Goal: Browse casually: Explore the website without a specific task or goal

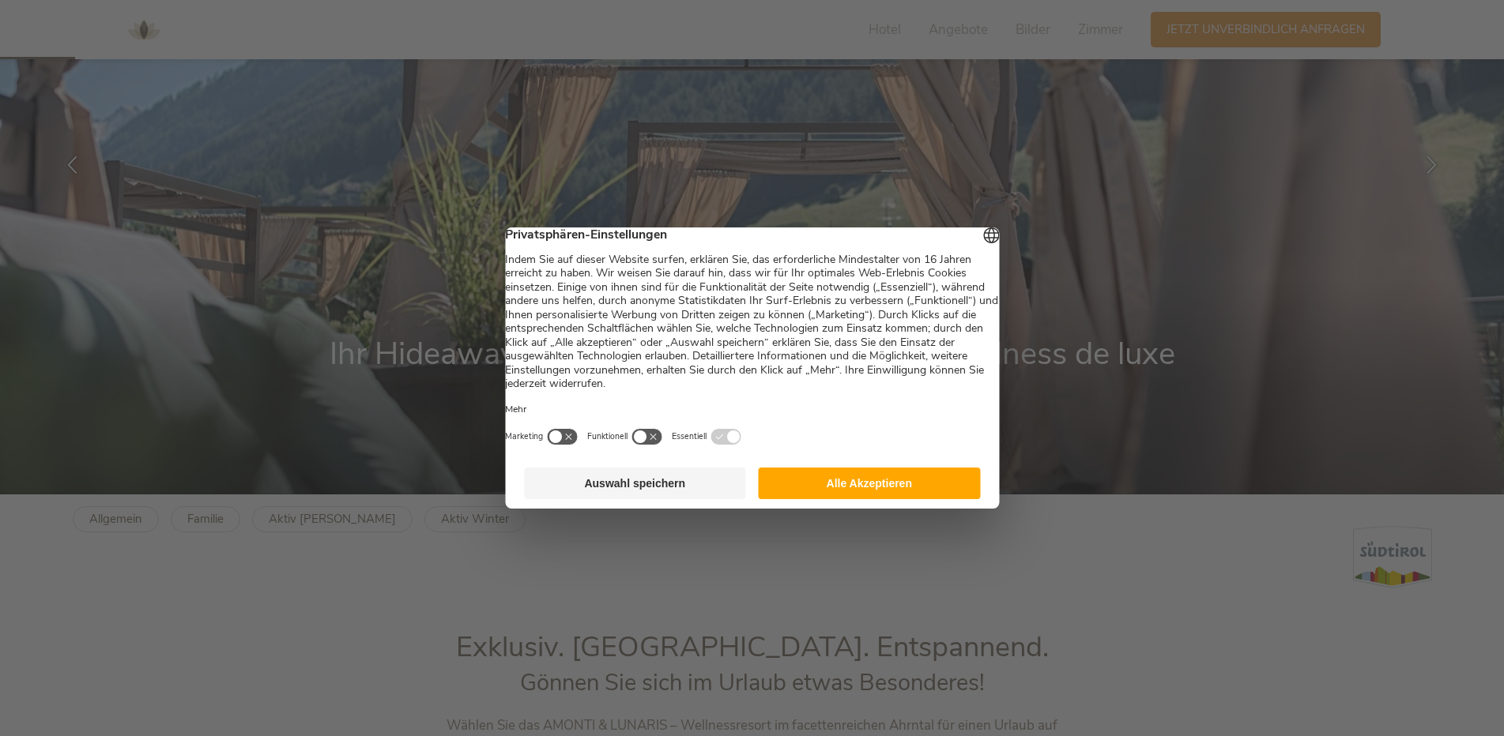
scroll to position [242, 0]
click at [877, 493] on button "Alle Akzeptieren" at bounding box center [869, 484] width 222 height 32
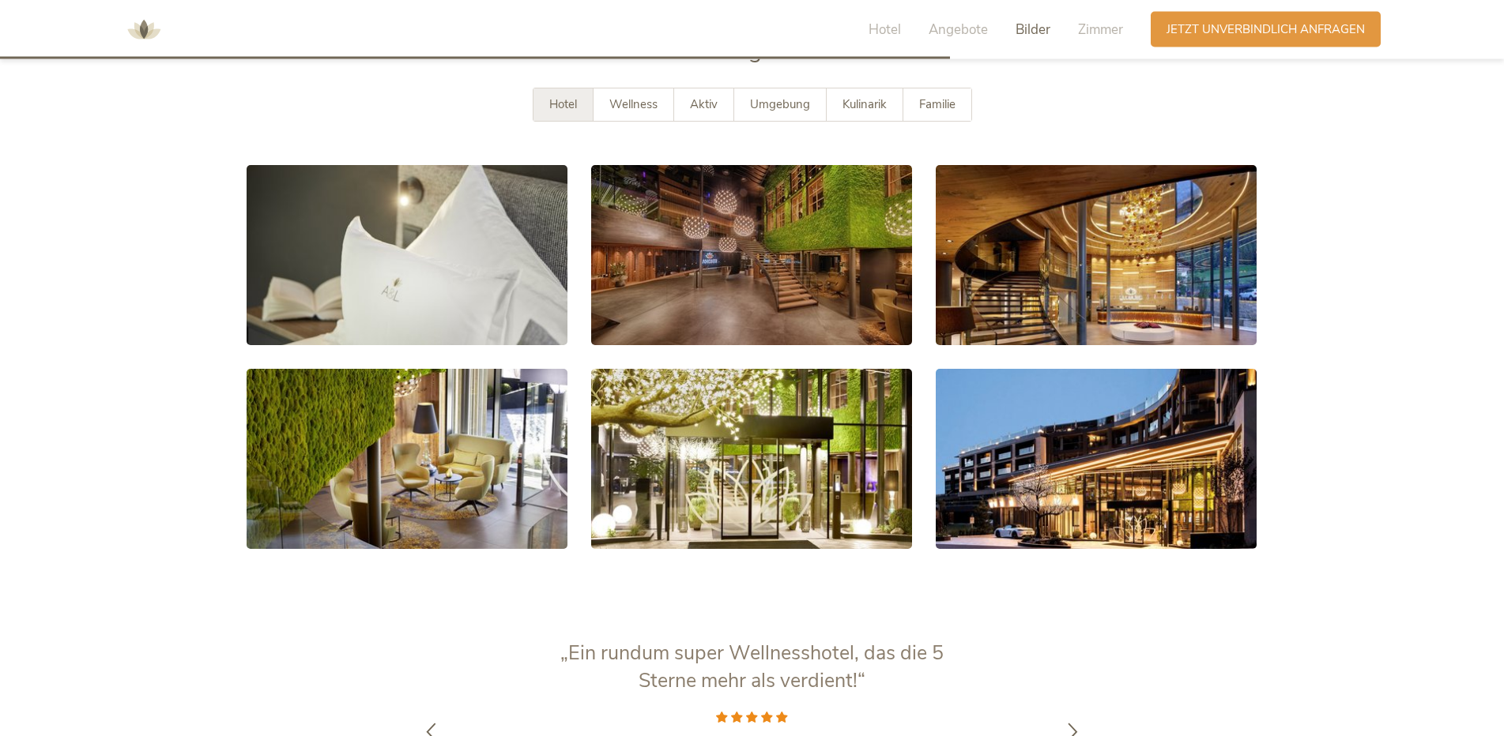
scroll to position [3062, 0]
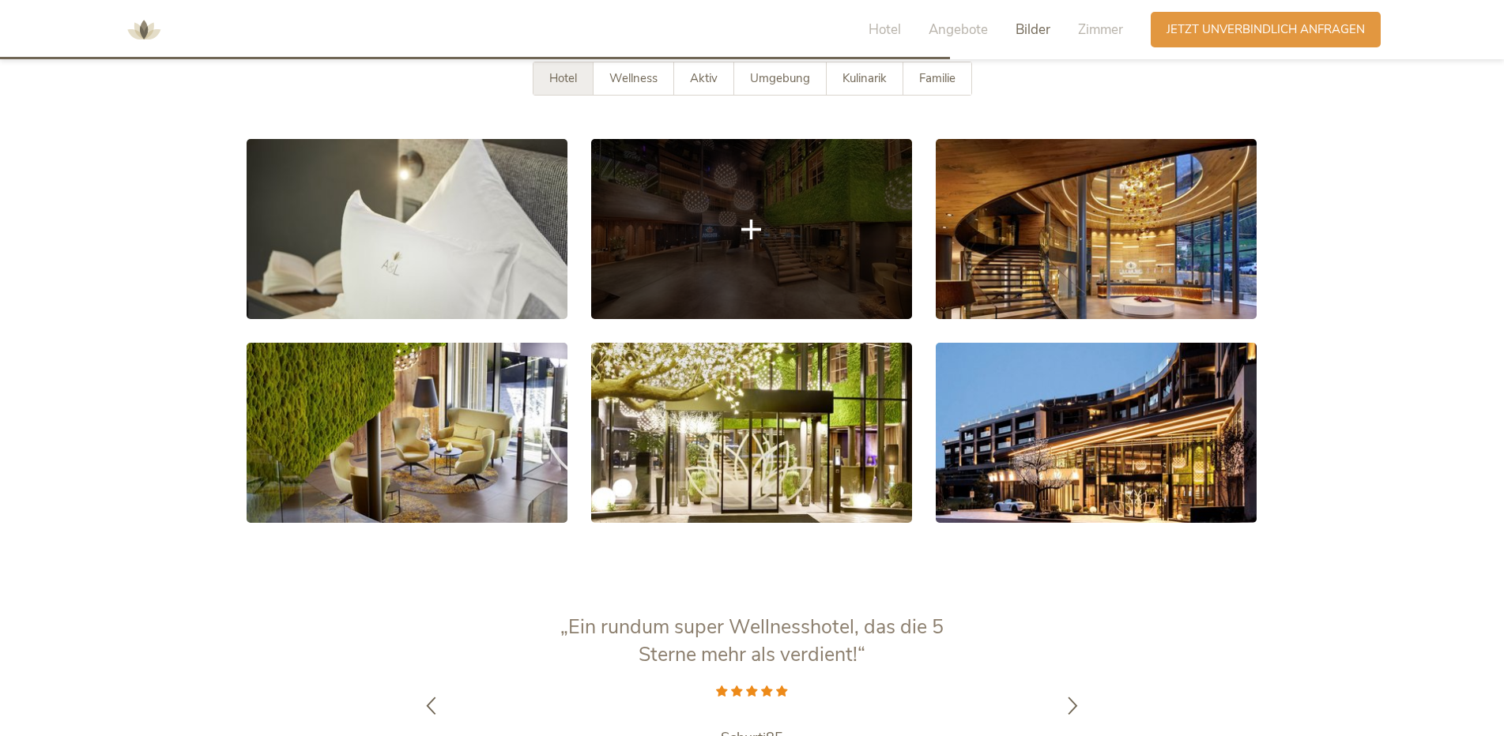
click at [775, 248] on link at bounding box center [751, 229] width 321 height 180
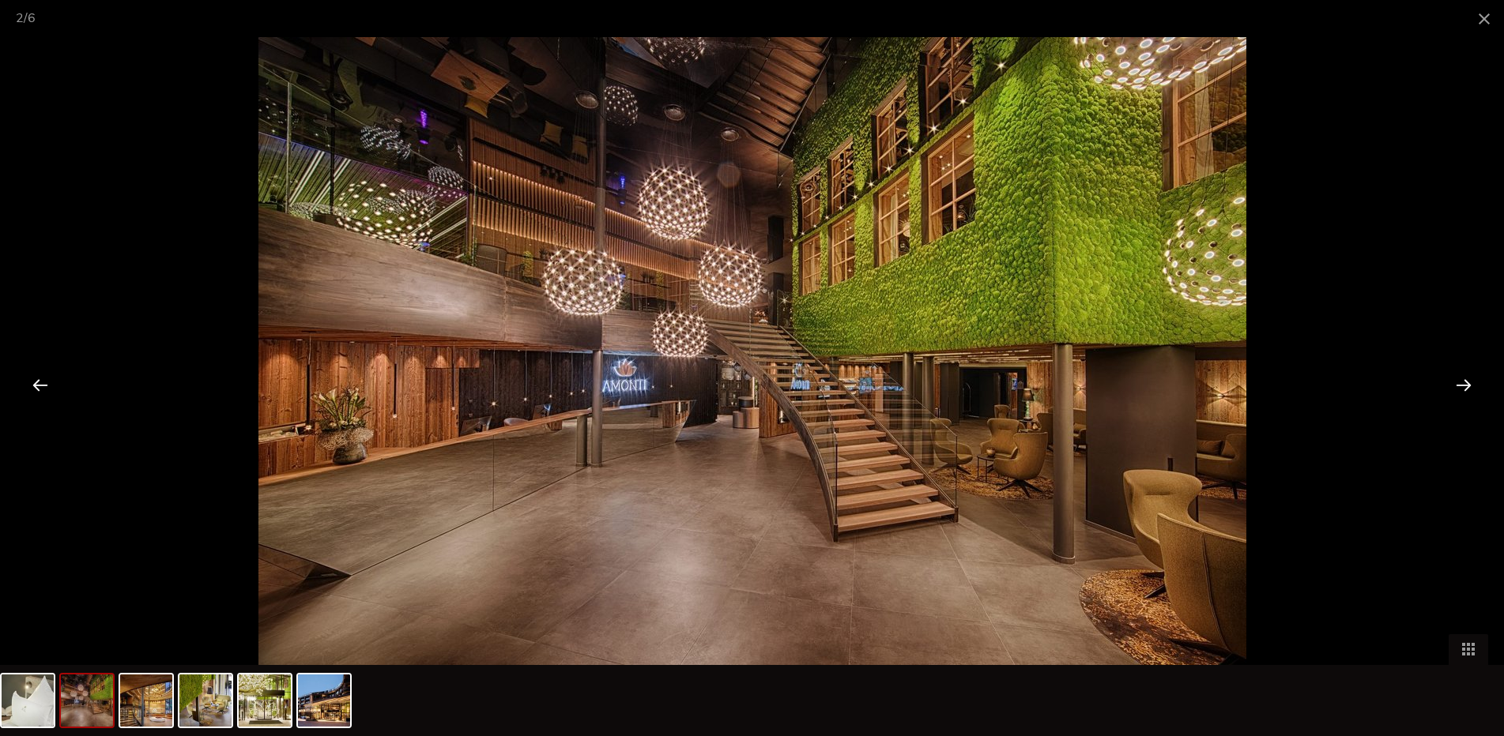
click at [1459, 386] on div at bounding box center [1463, 384] width 49 height 49
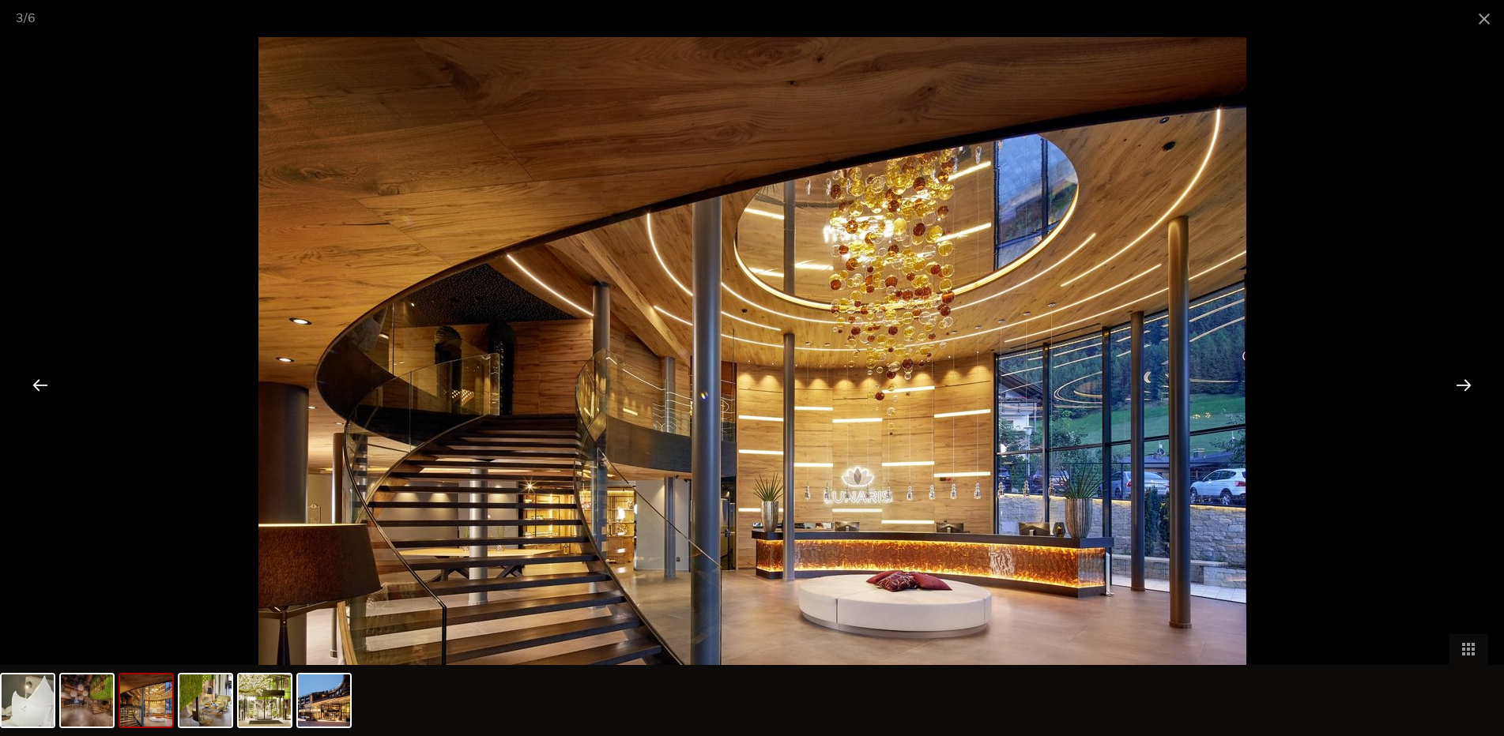
click at [1459, 386] on div at bounding box center [1463, 384] width 49 height 49
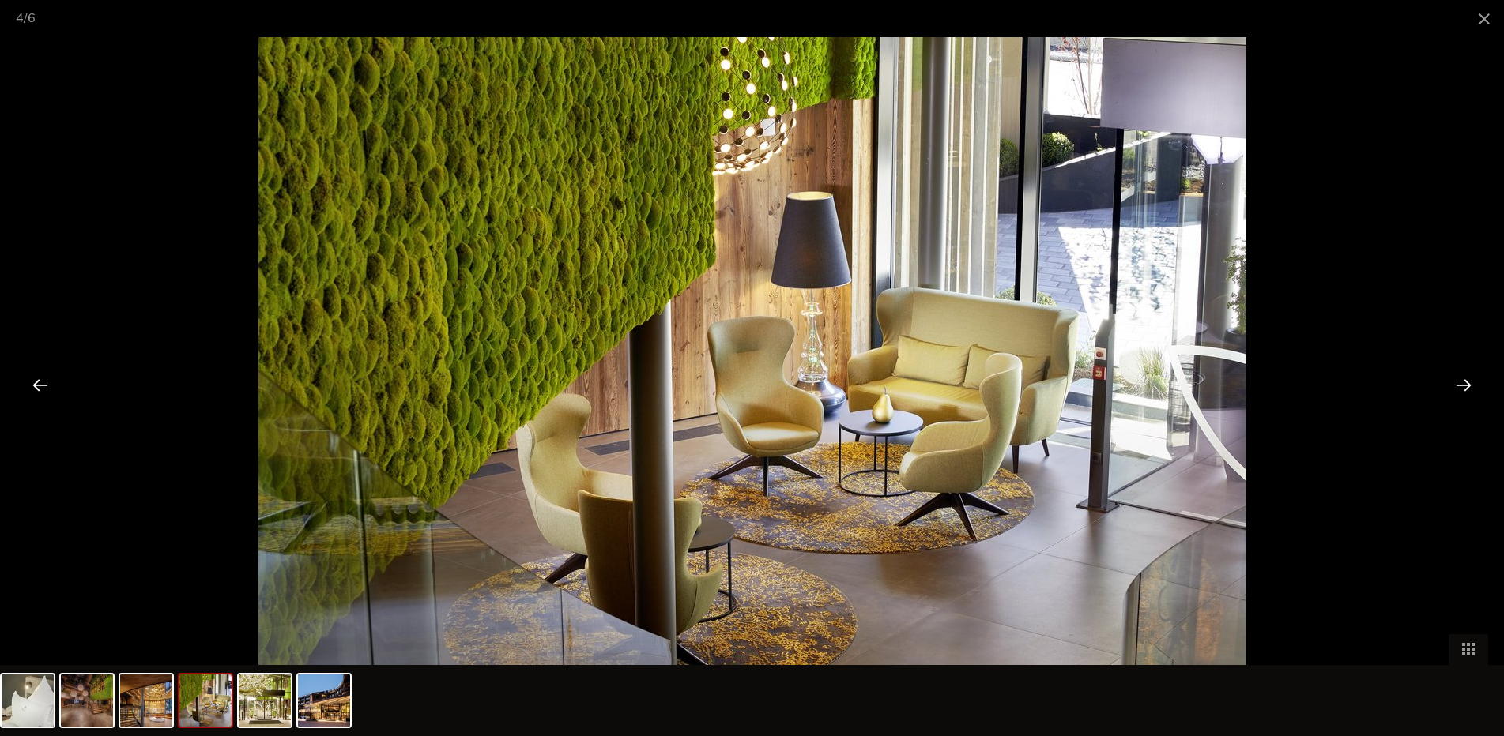
click at [1459, 386] on div at bounding box center [1463, 384] width 49 height 49
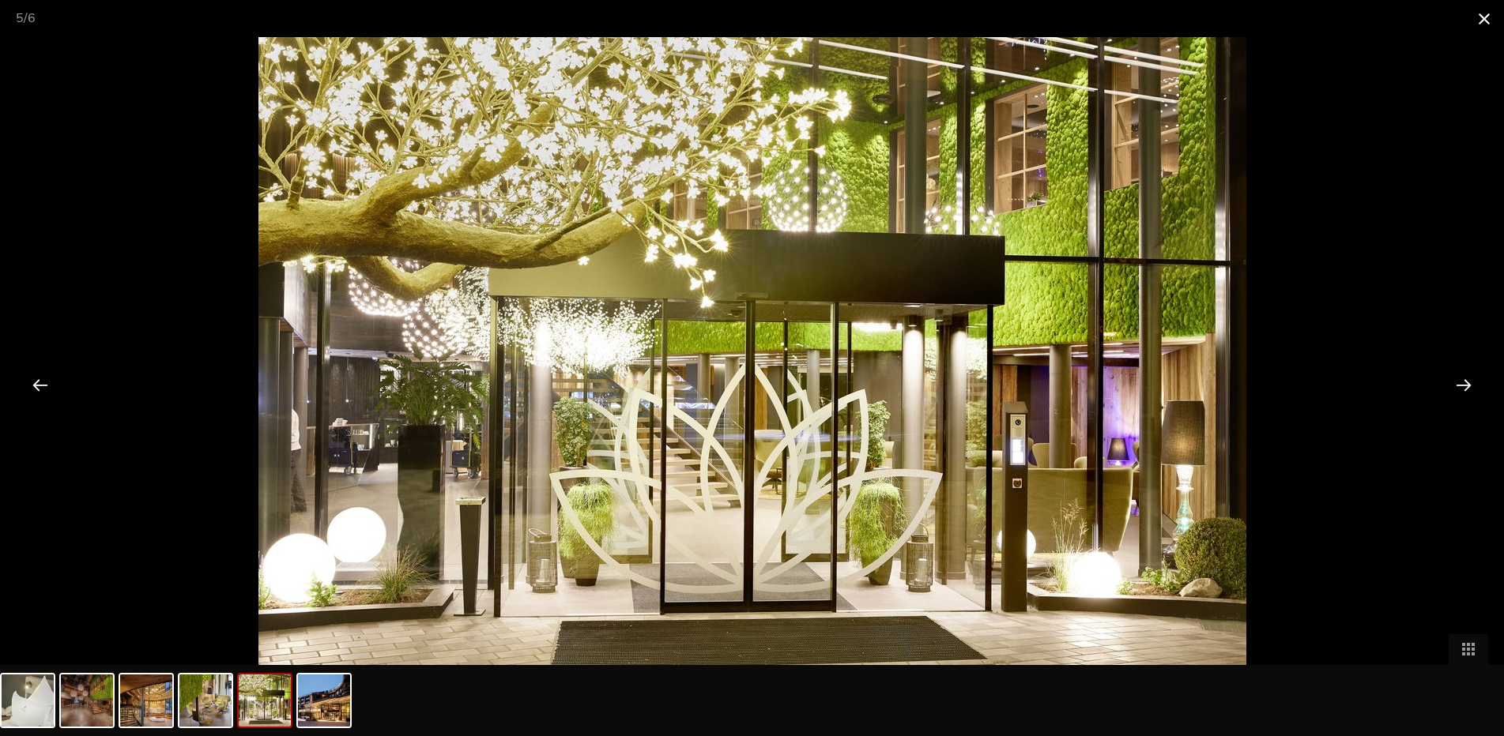
click at [1481, 21] on span at bounding box center [1484, 18] width 40 height 37
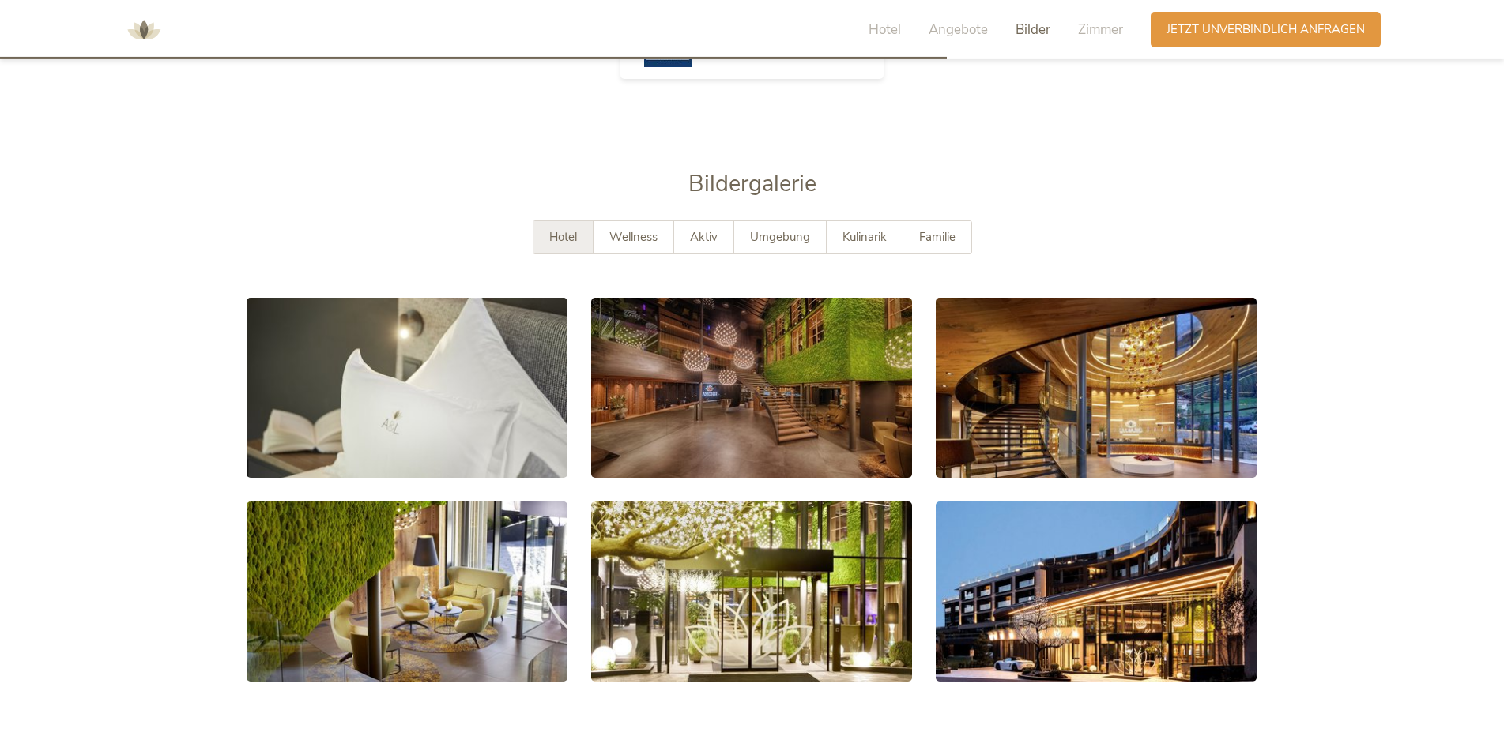
scroll to position [2821, 0]
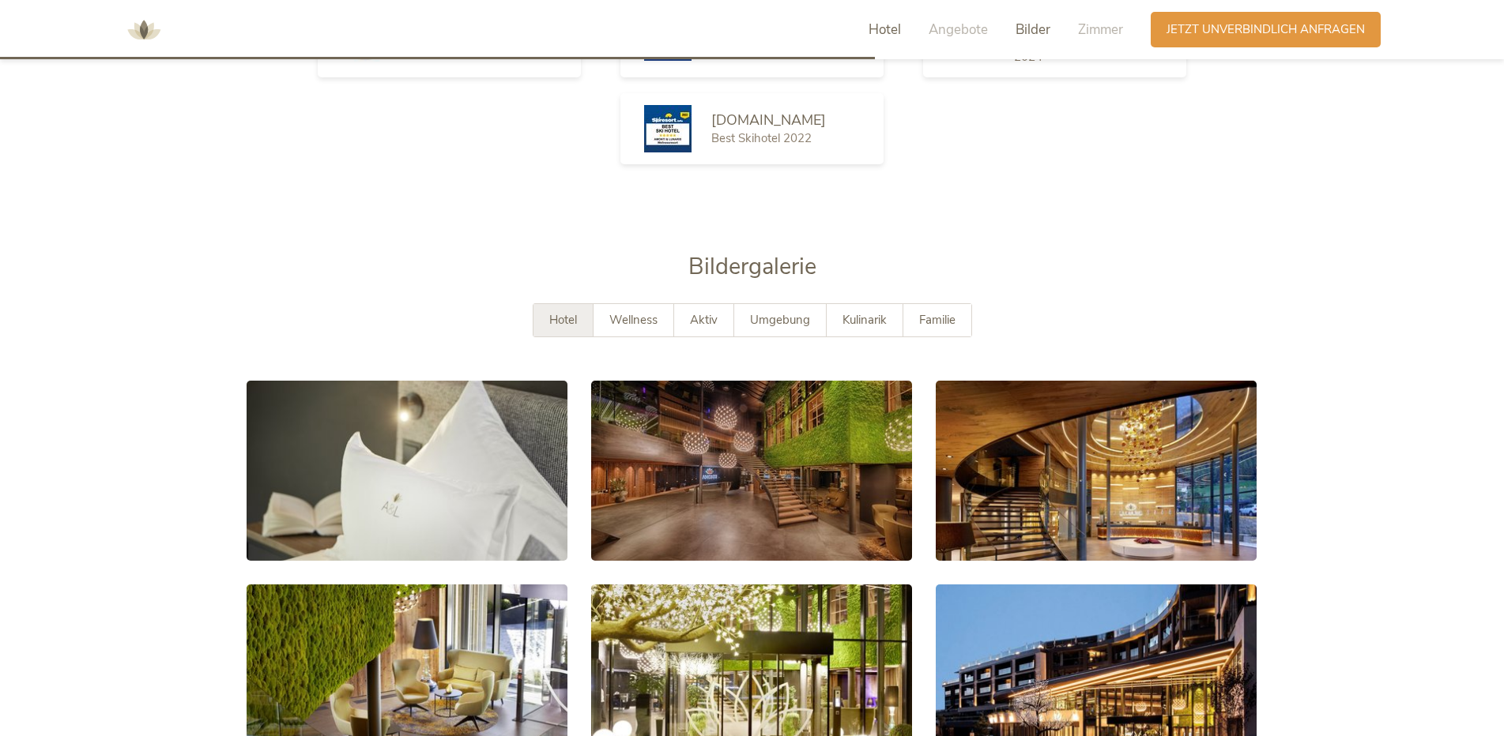
click at [883, 28] on span "Hotel" at bounding box center [884, 30] width 32 height 18
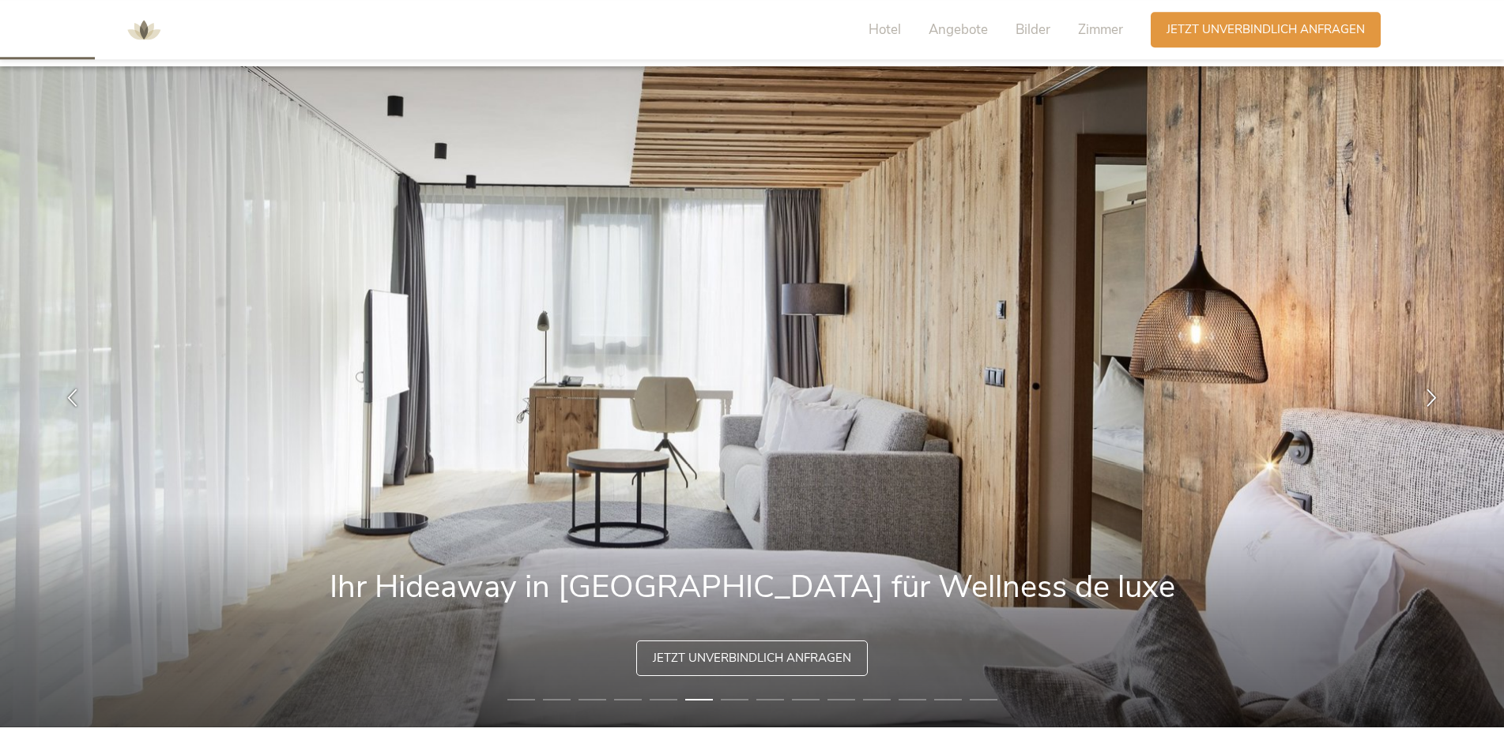
scroll to position [0, 0]
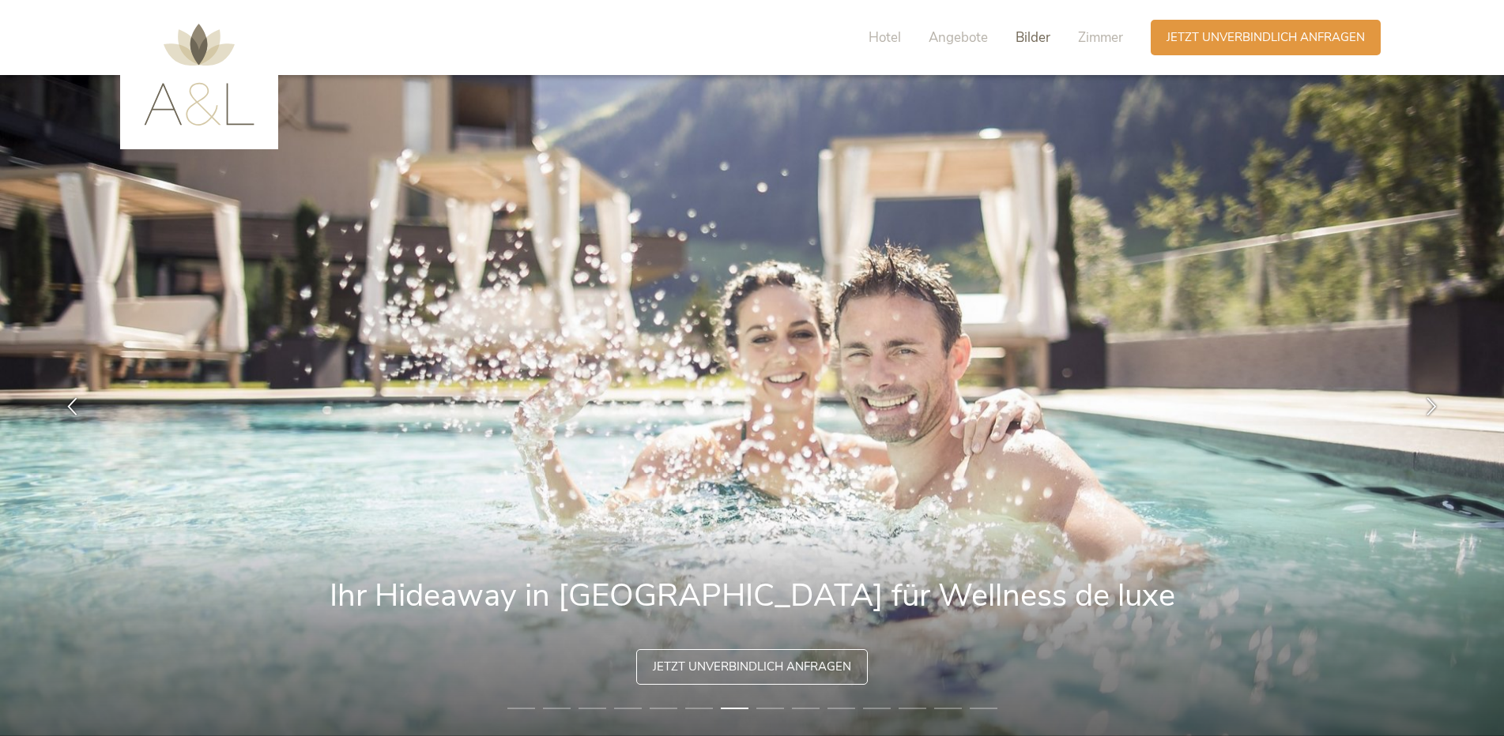
click at [1037, 39] on span "Bilder" at bounding box center [1032, 37] width 35 height 18
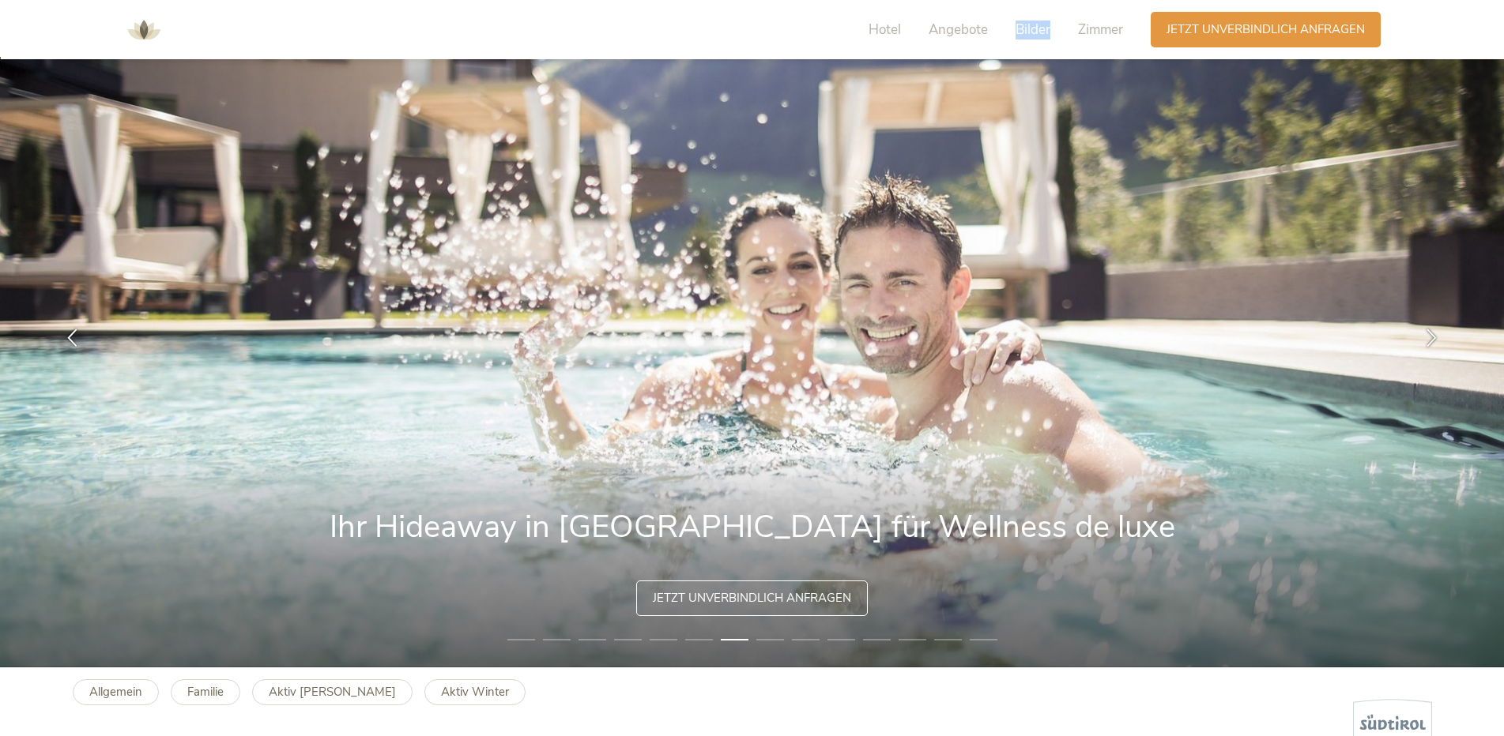
click at [1037, 39] on span "Bilder" at bounding box center [1032, 30] width 35 height 18
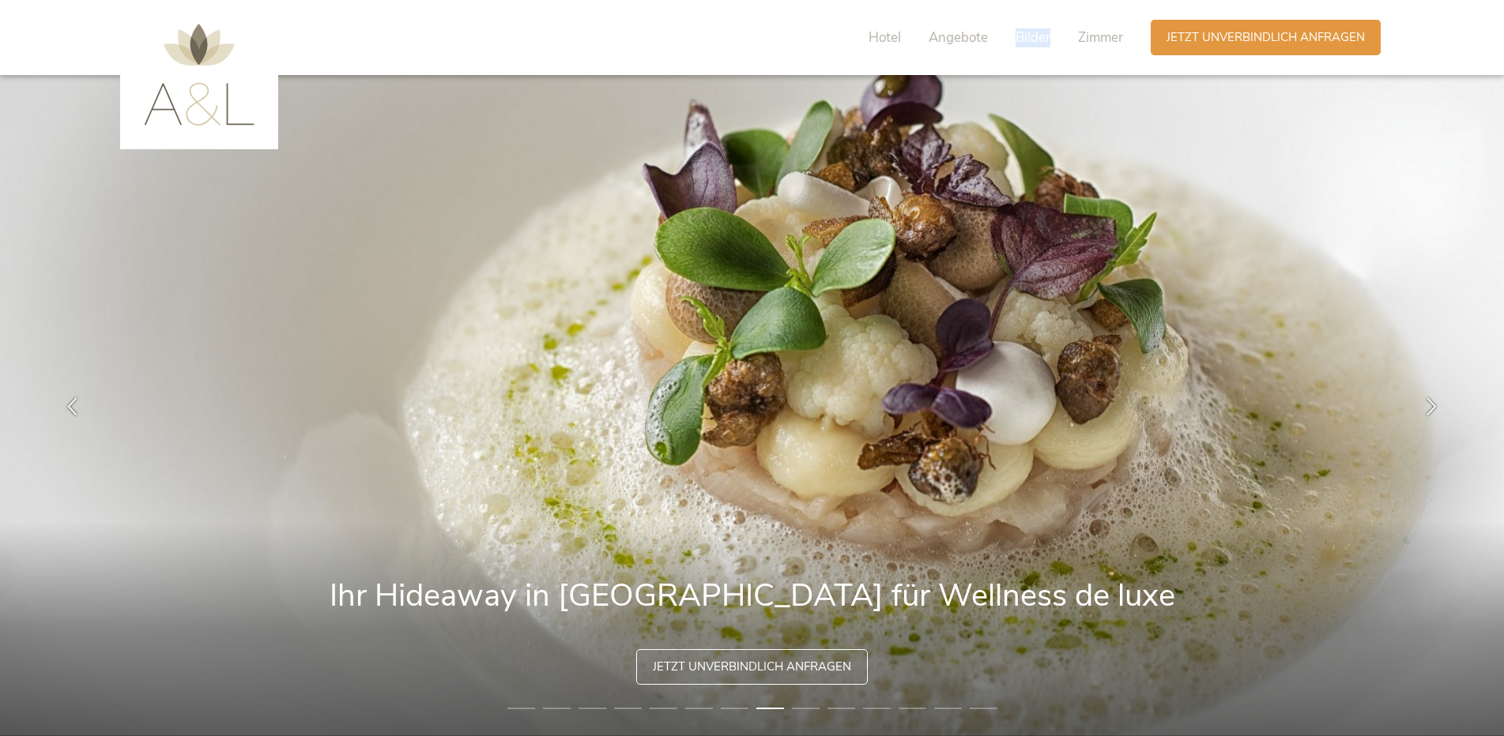
click at [195, 85] on img at bounding box center [199, 75] width 111 height 102
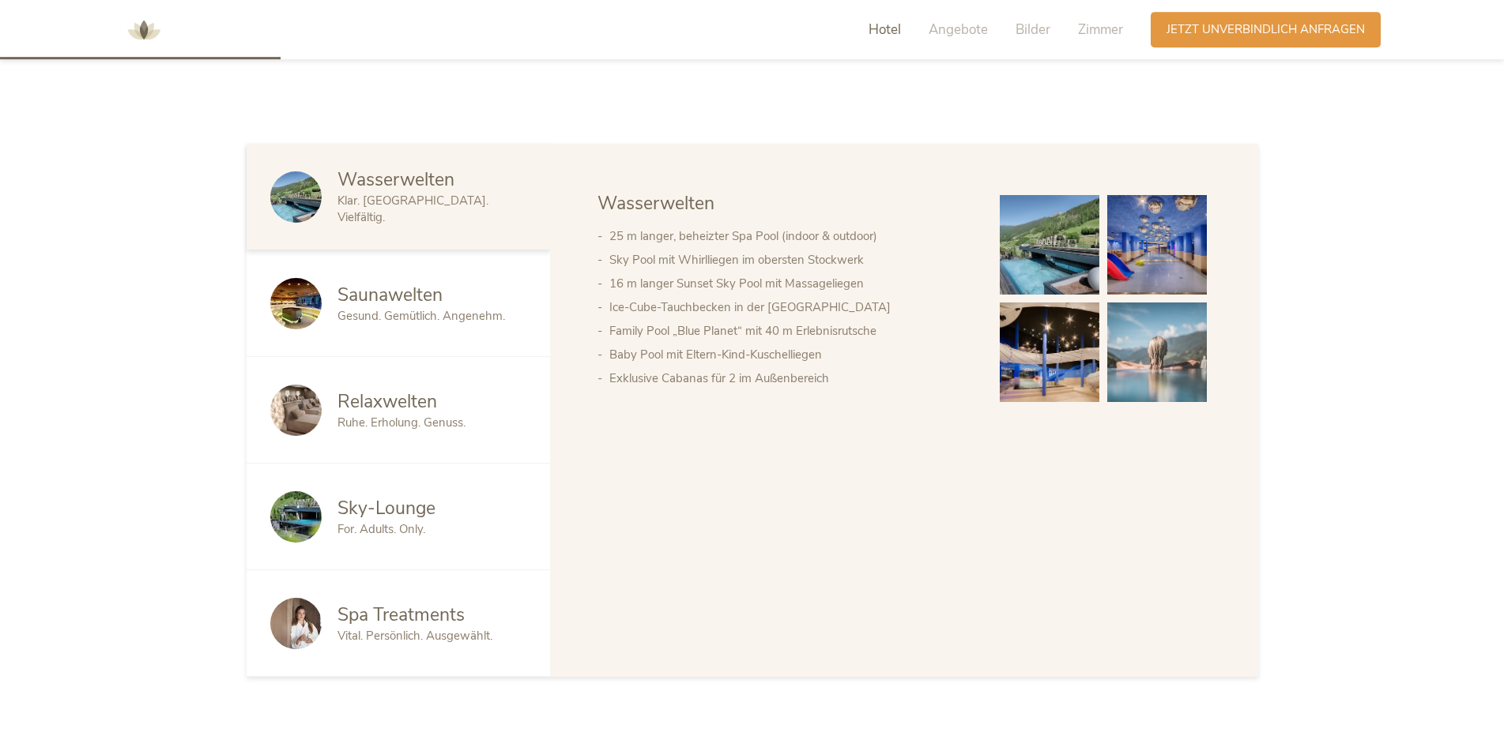
scroll to position [967, 0]
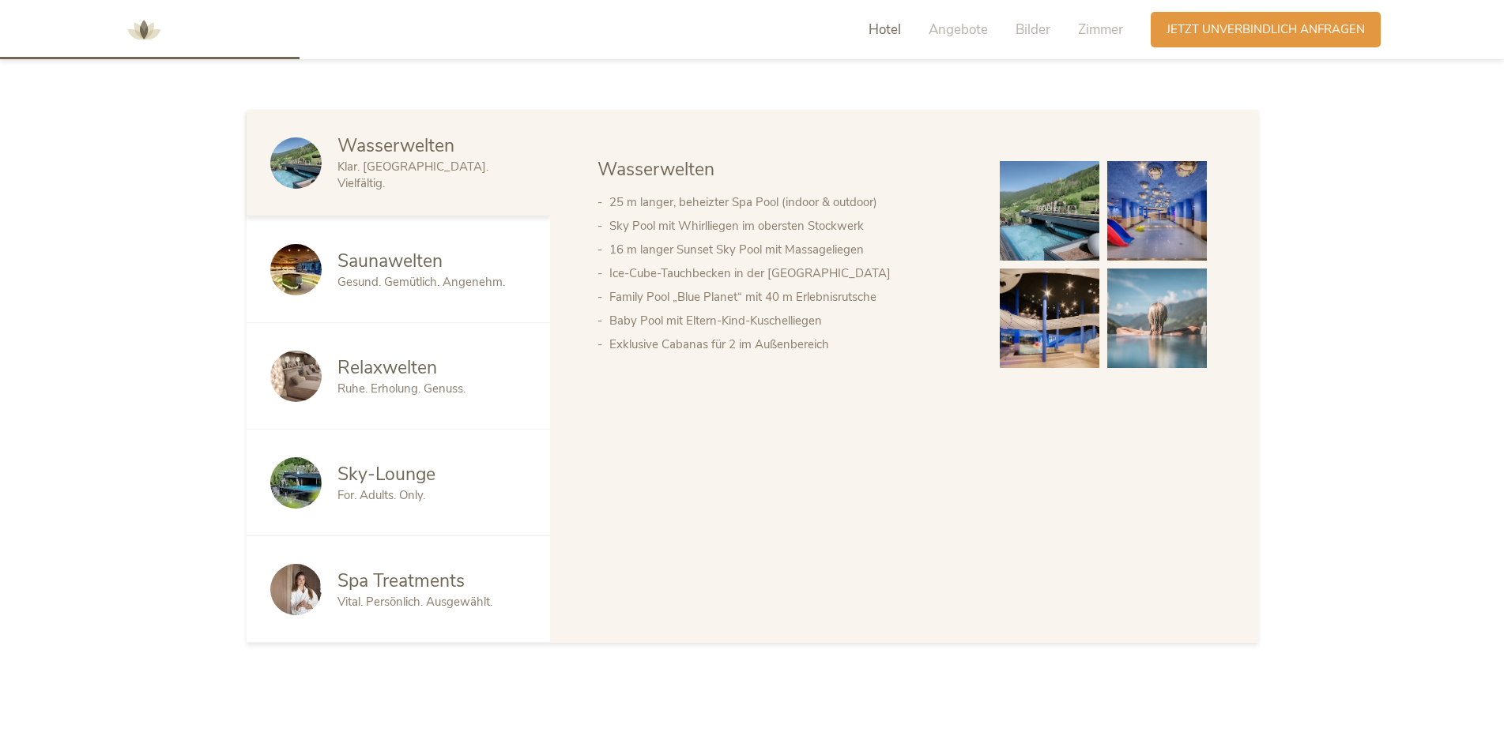
click at [378, 158] on span "Wasserwelten" at bounding box center [395, 146] width 117 height 24
click at [1060, 314] on img at bounding box center [1049, 319] width 100 height 100
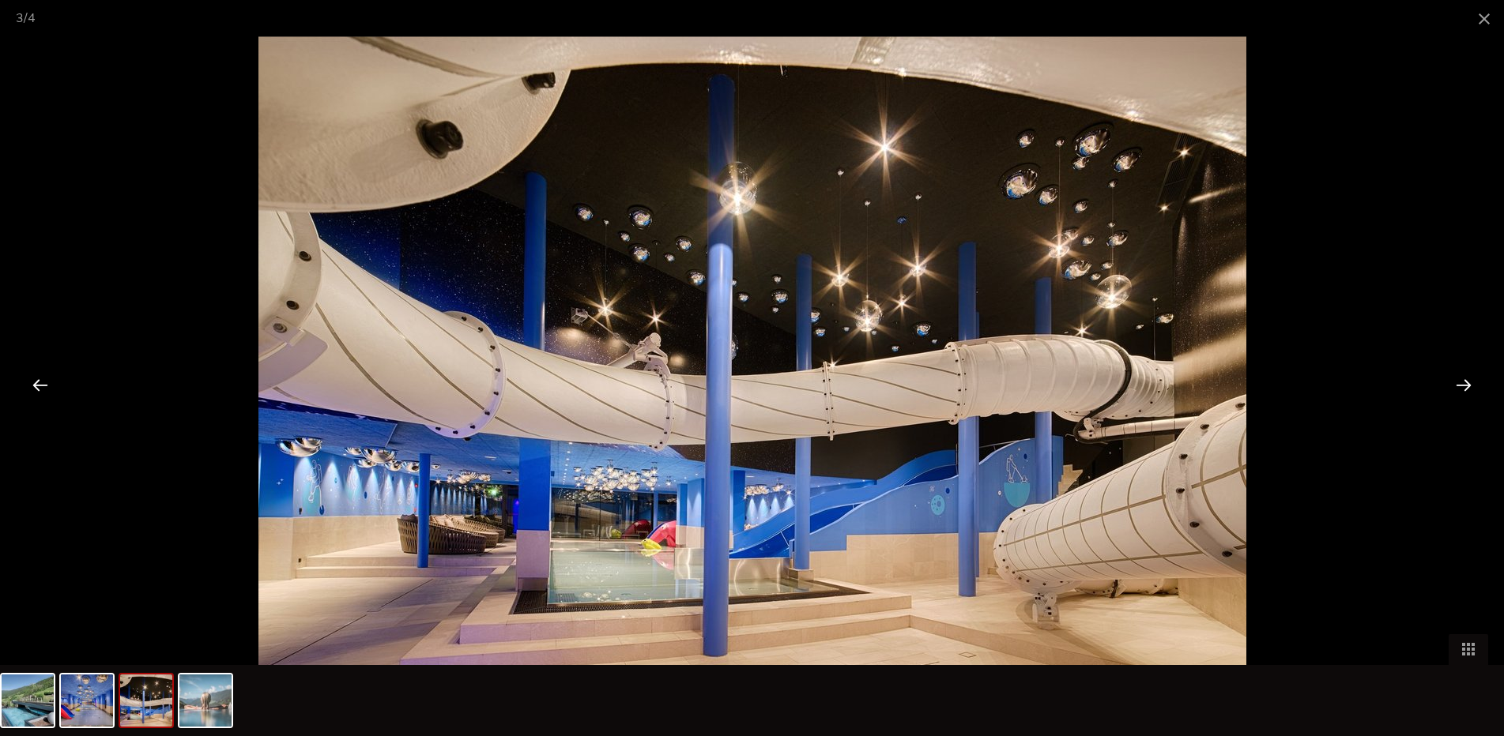
click at [1464, 386] on div at bounding box center [1463, 384] width 49 height 49
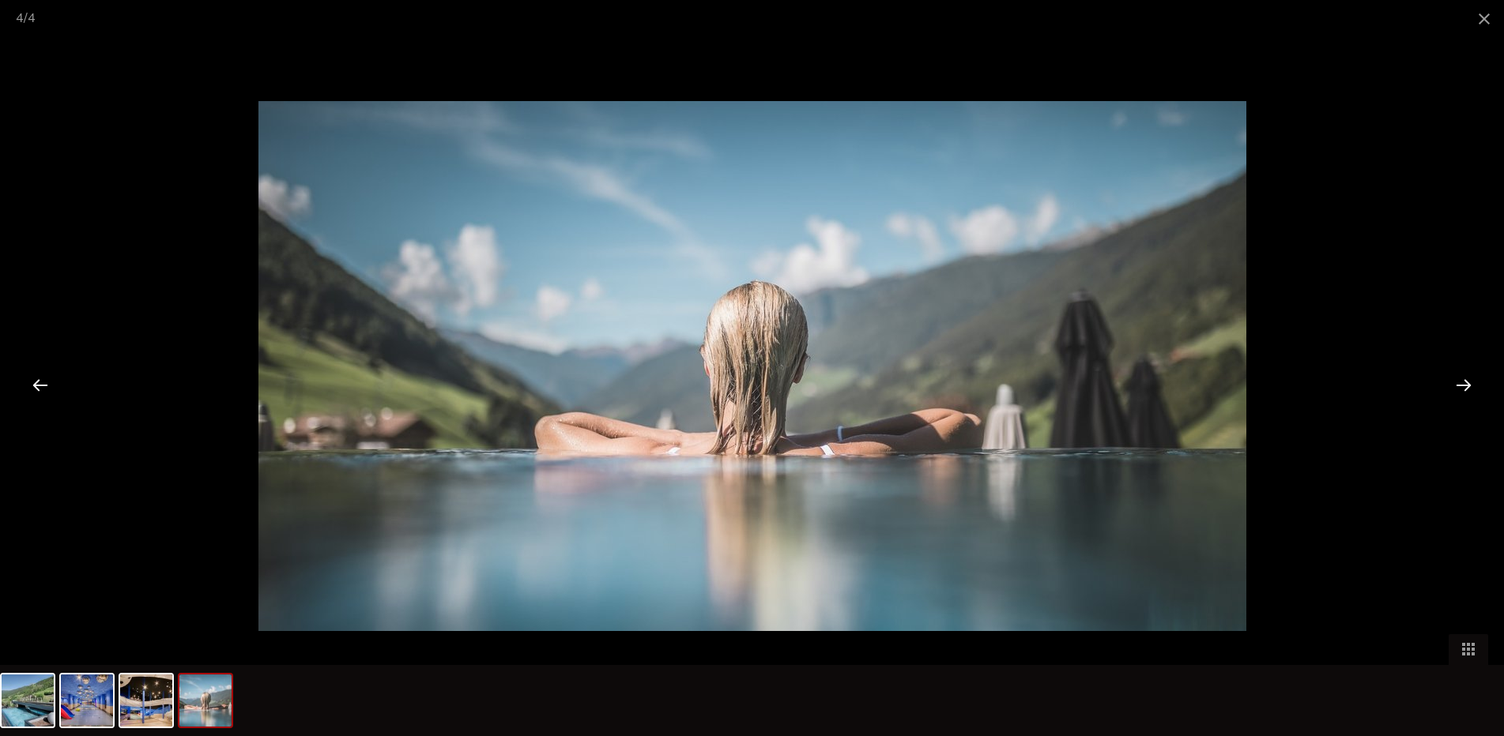
click at [1464, 386] on div at bounding box center [1463, 384] width 49 height 49
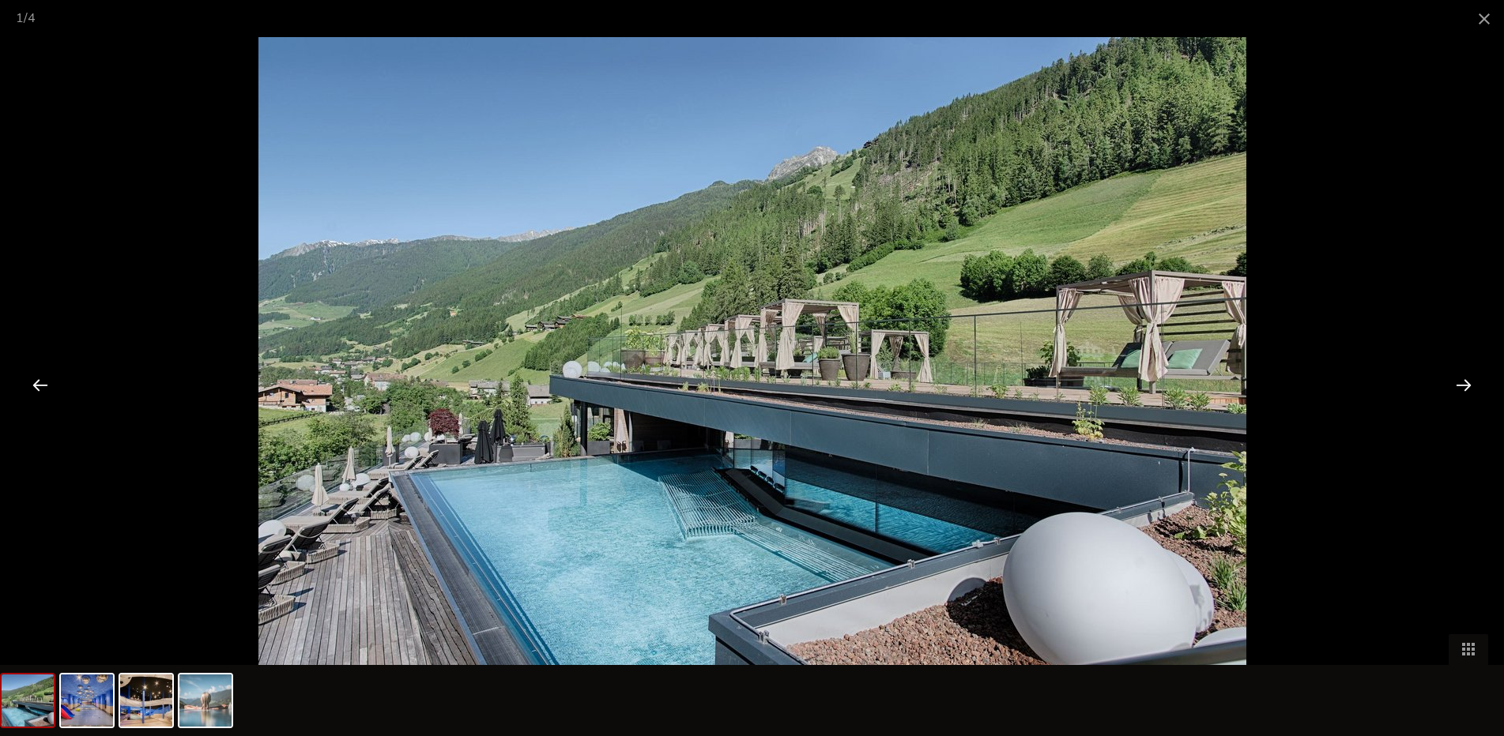
click at [1464, 386] on div at bounding box center [1463, 384] width 49 height 49
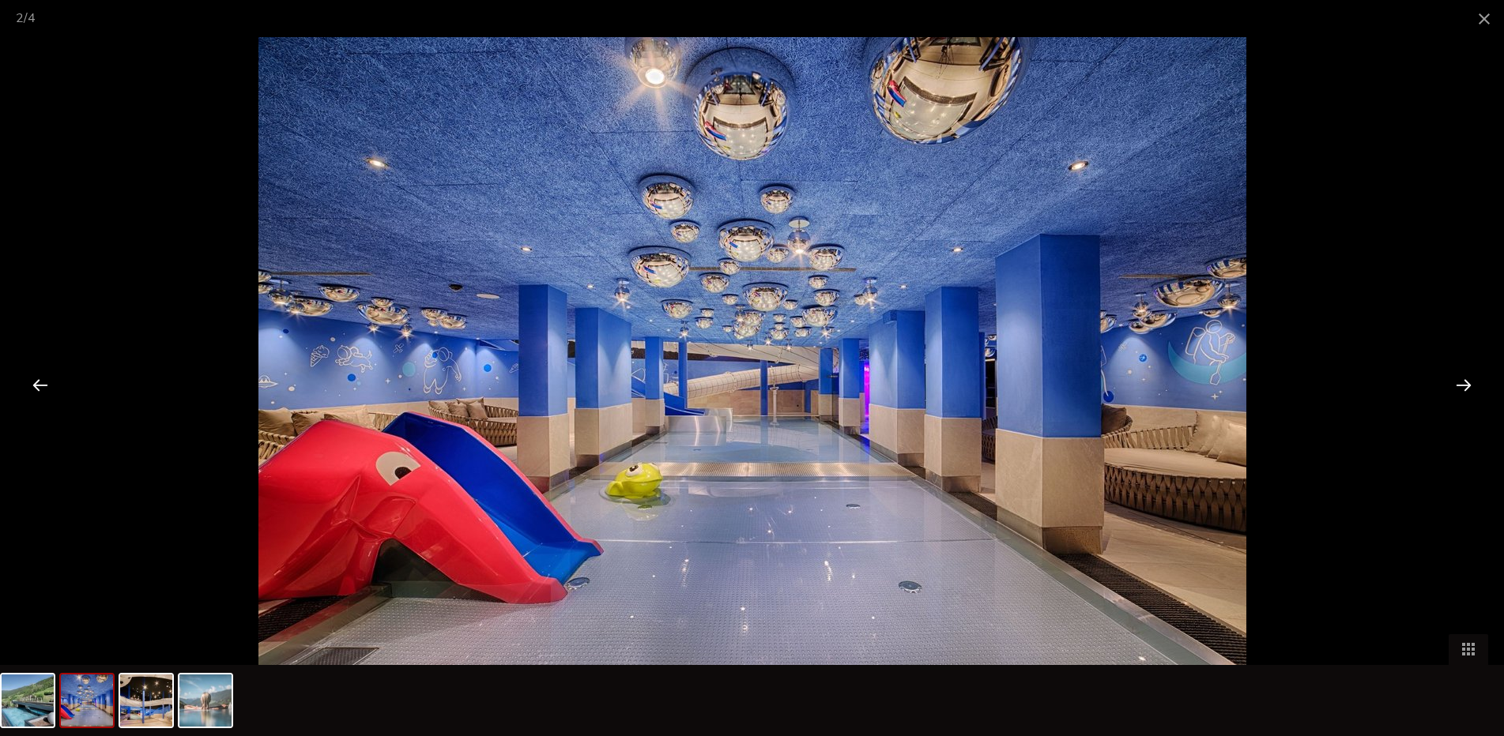
click at [1464, 386] on div at bounding box center [1463, 384] width 49 height 49
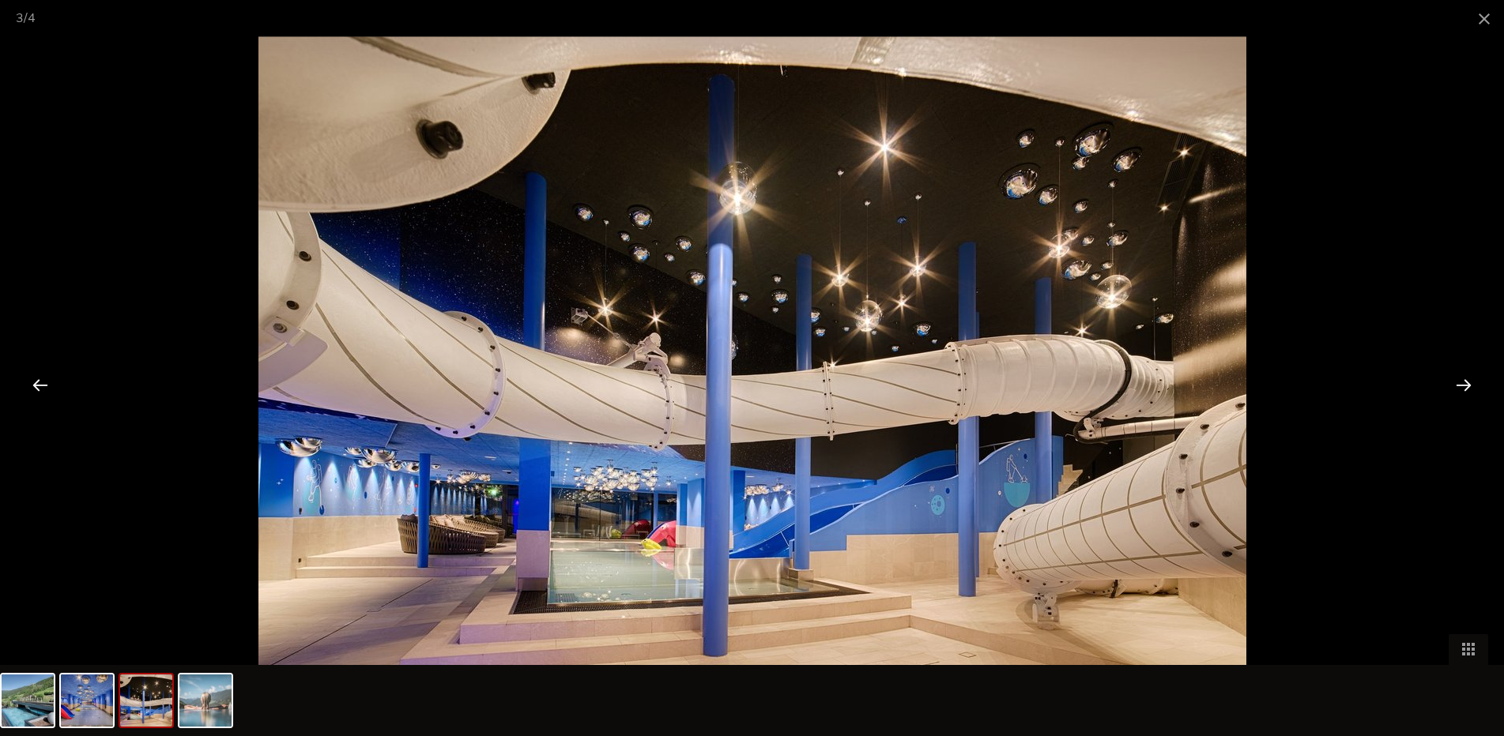
click at [1464, 386] on div at bounding box center [1463, 384] width 49 height 49
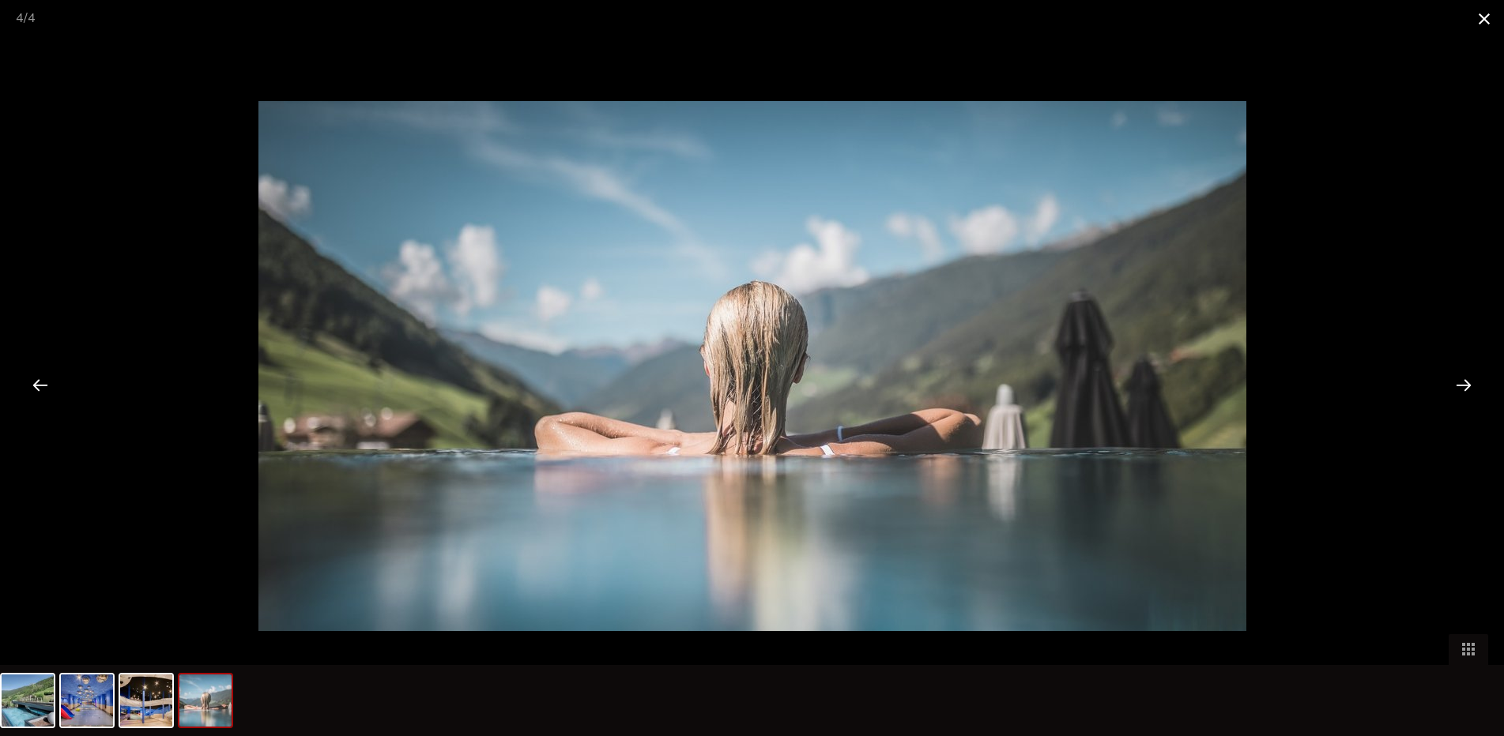
click at [1480, 17] on span at bounding box center [1484, 18] width 40 height 37
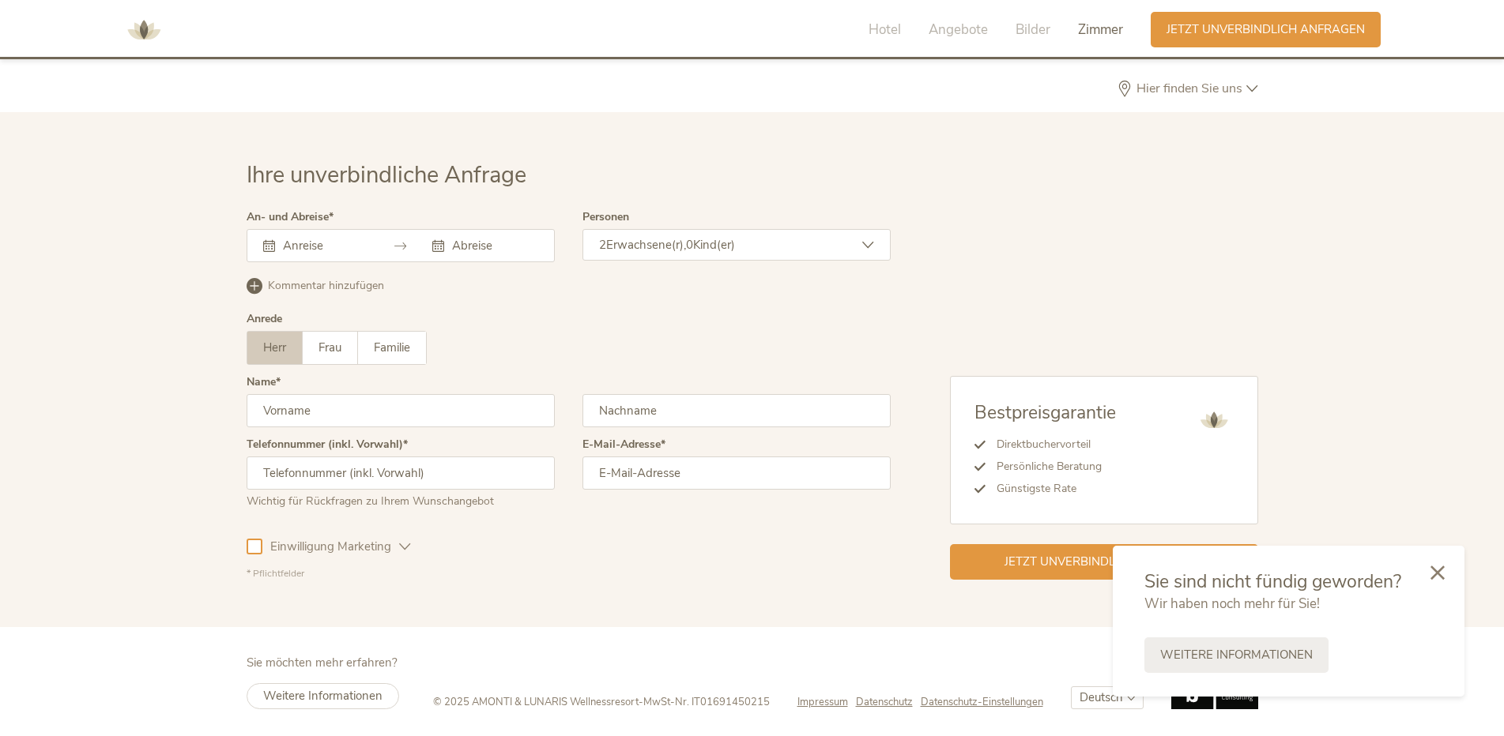
scroll to position [4848, 0]
